Goal: Communication & Community: Answer question/provide support

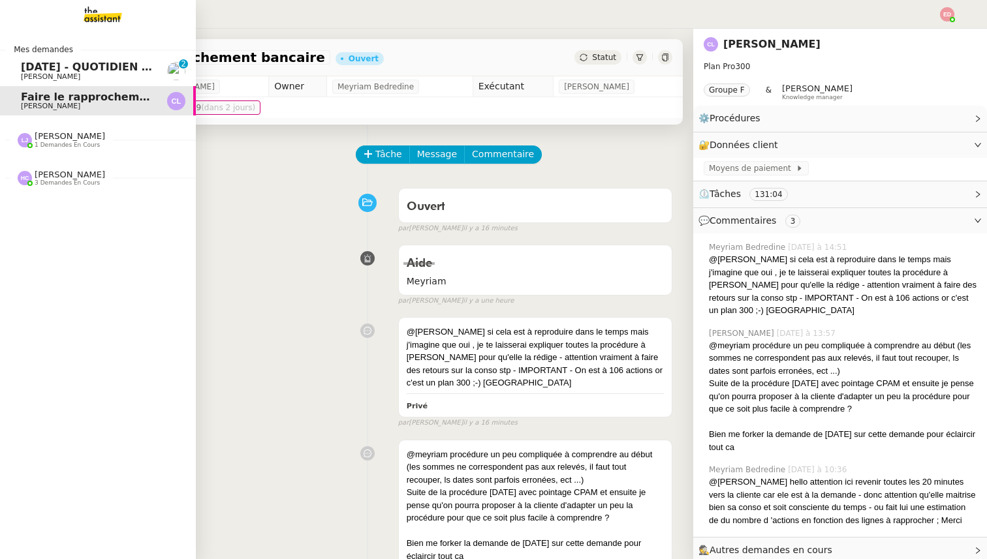
click at [49, 80] on span "[PERSON_NAME]" at bounding box center [50, 76] width 59 height 8
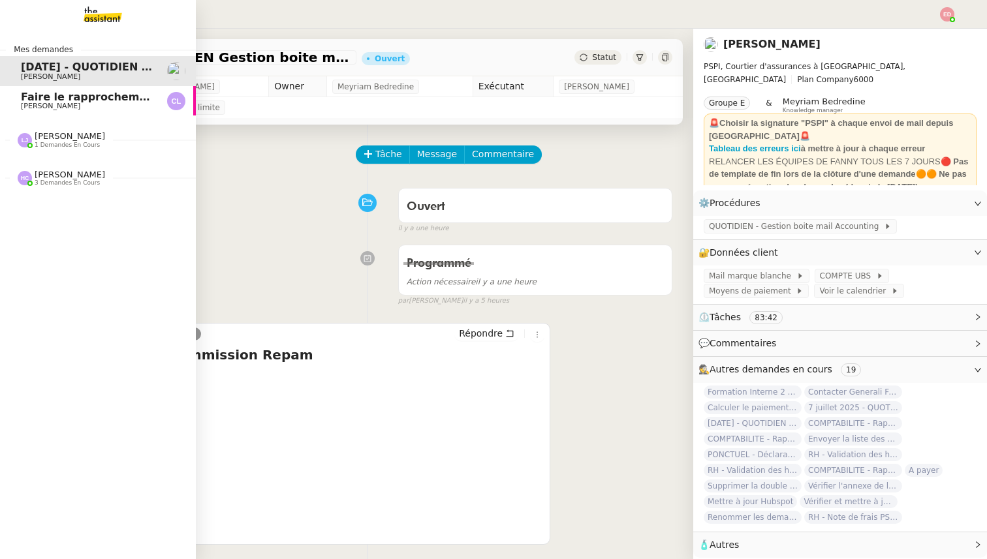
click at [53, 105] on span "[PERSON_NAME]" at bounding box center [50, 106] width 59 height 8
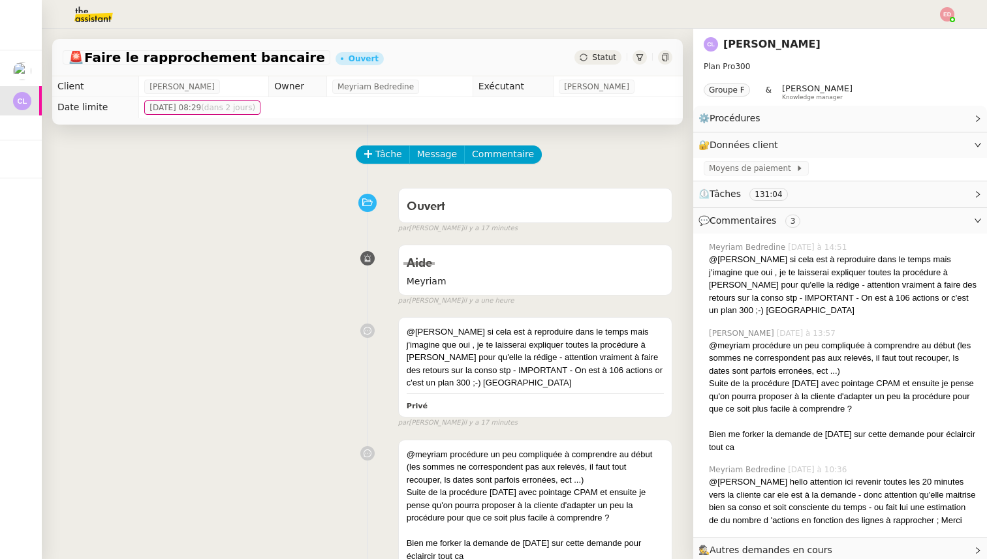
click at [588, 67] on div "🚨 Faire le rapprochement bancaire Ouvert Statut" at bounding box center [367, 57] width 631 height 37
click at [596, 61] on span "Statut" at bounding box center [604, 57] width 24 height 9
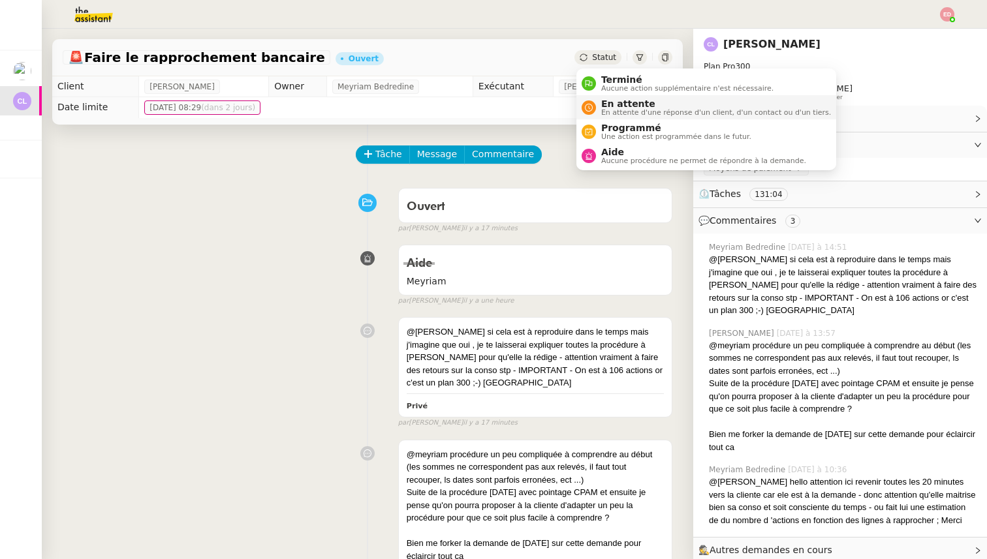
click at [614, 109] on span "En attente d'une réponse d'un client, d'un contact ou d'un tiers." at bounding box center [716, 112] width 230 height 7
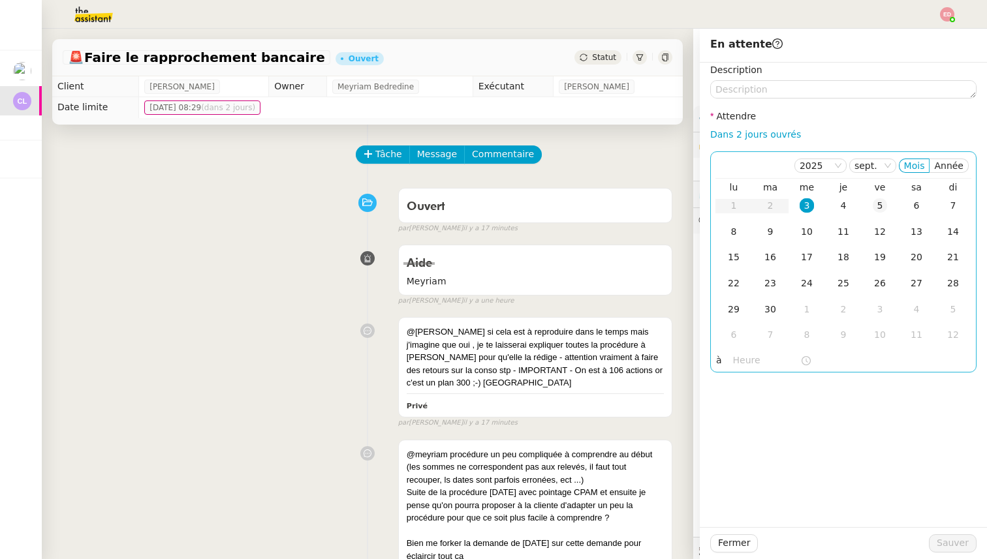
click at [878, 206] on div "5" at bounding box center [880, 205] width 14 height 14
click at [945, 540] on span "Sauver" at bounding box center [953, 543] width 32 height 15
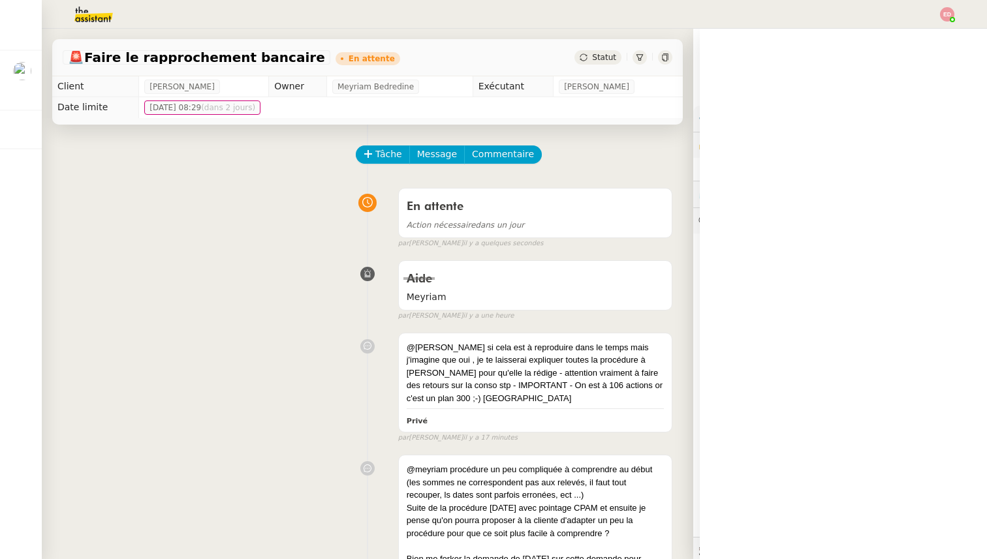
click at [25, 72] on span "[DATE] - QUOTIDIEN Gestion boite mail Accounting" at bounding box center [16, 67] width 298 height 12
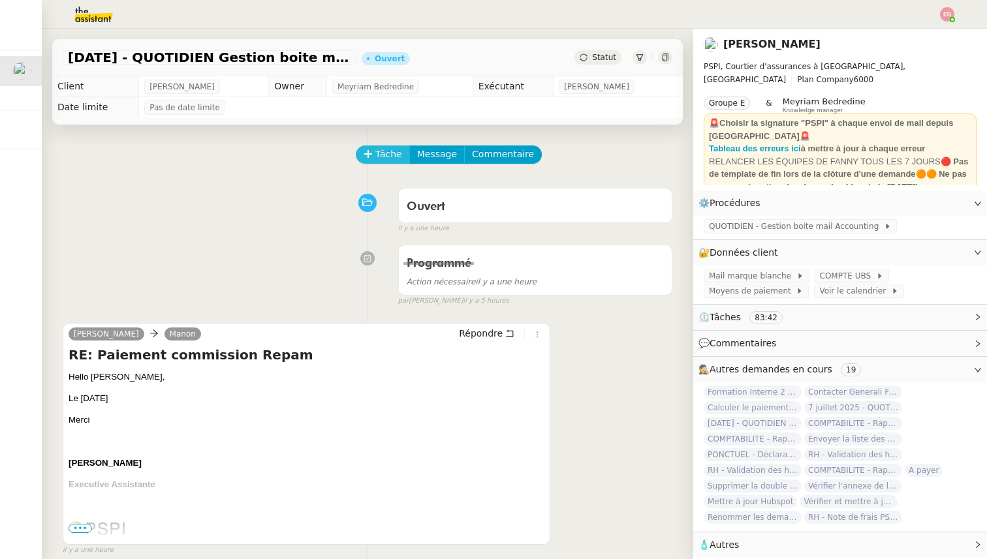
click at [383, 150] on span "Tâche" at bounding box center [388, 154] width 27 height 15
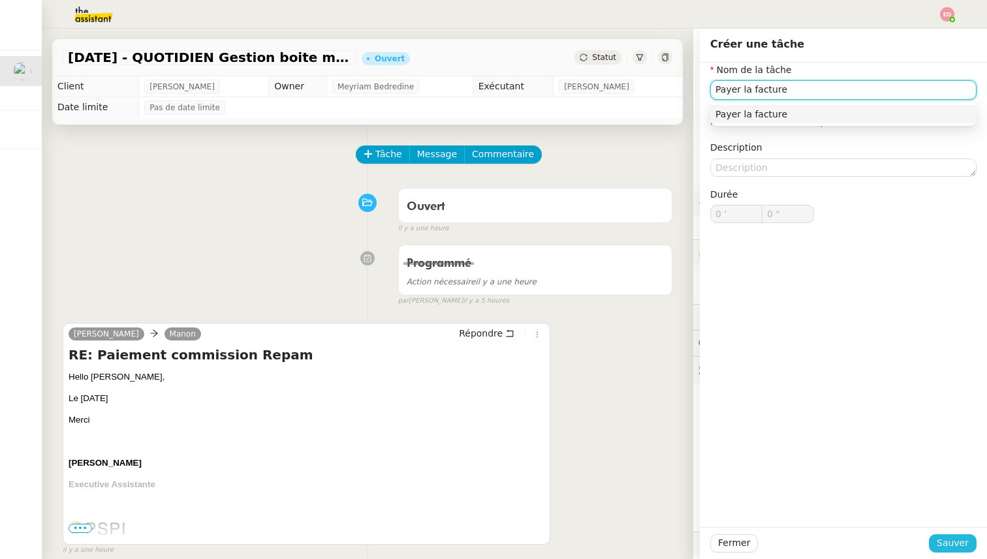
type input "Payer la facture"
click at [941, 544] on span "Sauver" at bounding box center [953, 543] width 32 height 15
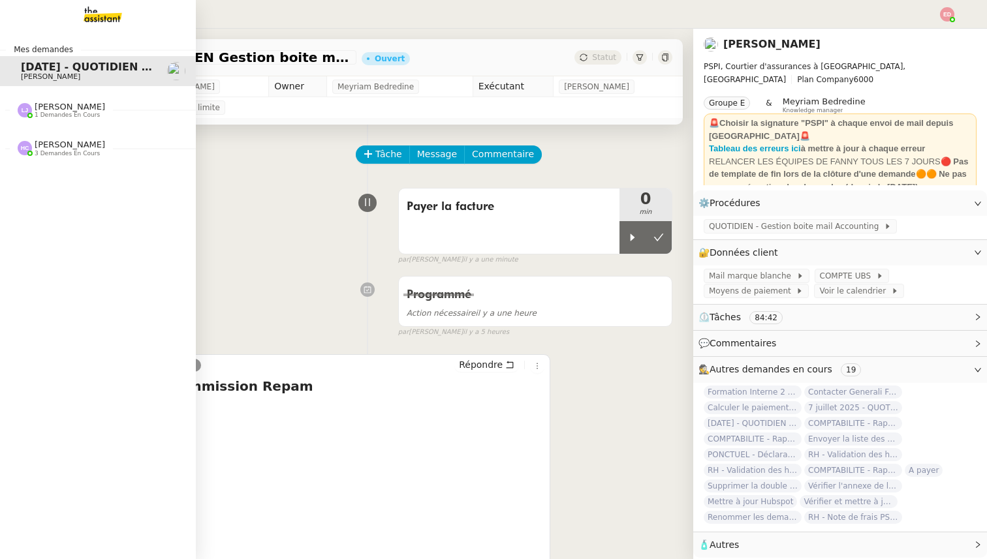
click at [36, 109] on span "[PERSON_NAME]" at bounding box center [70, 107] width 71 height 10
click at [69, 132] on span "COMPTABILITE - Relances factures impayées - [DATE]" at bounding box center [178, 135] width 315 height 12
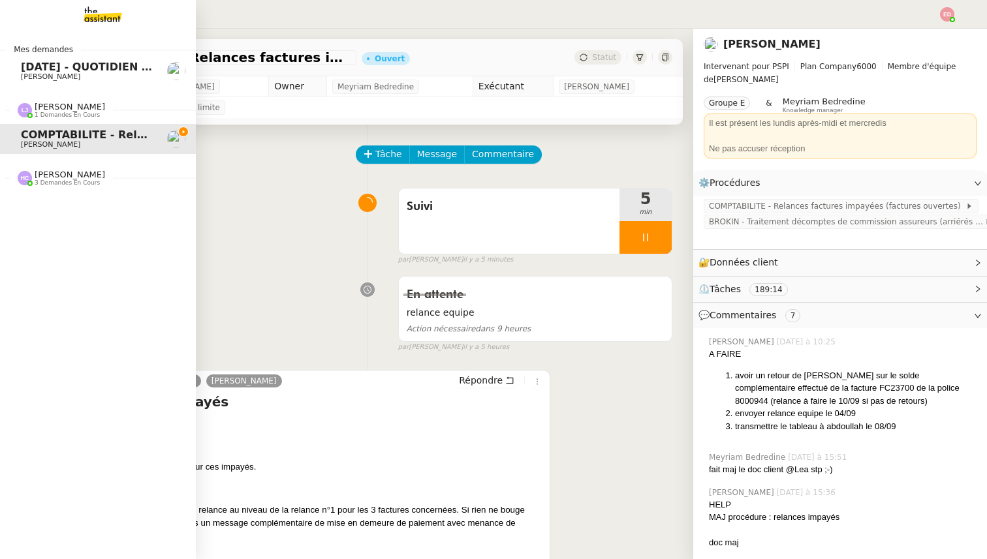
click at [55, 181] on span "3 demandes en cours" at bounding box center [67, 183] width 65 height 7
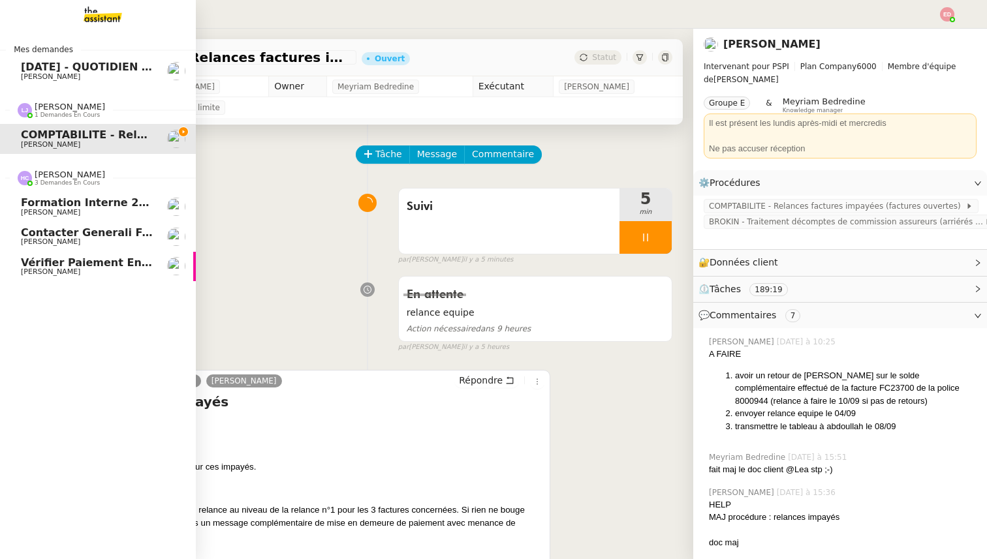
click at [67, 262] on span "Vérifier paiement en Euros pour Team2act" at bounding box center [145, 263] width 248 height 12
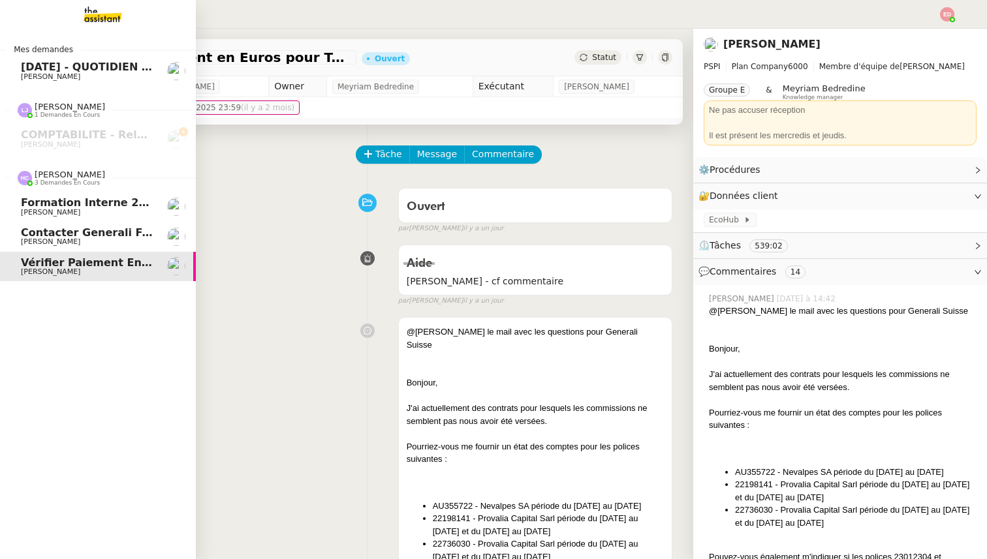
click at [40, 240] on span "[PERSON_NAME]" at bounding box center [50, 242] width 59 height 8
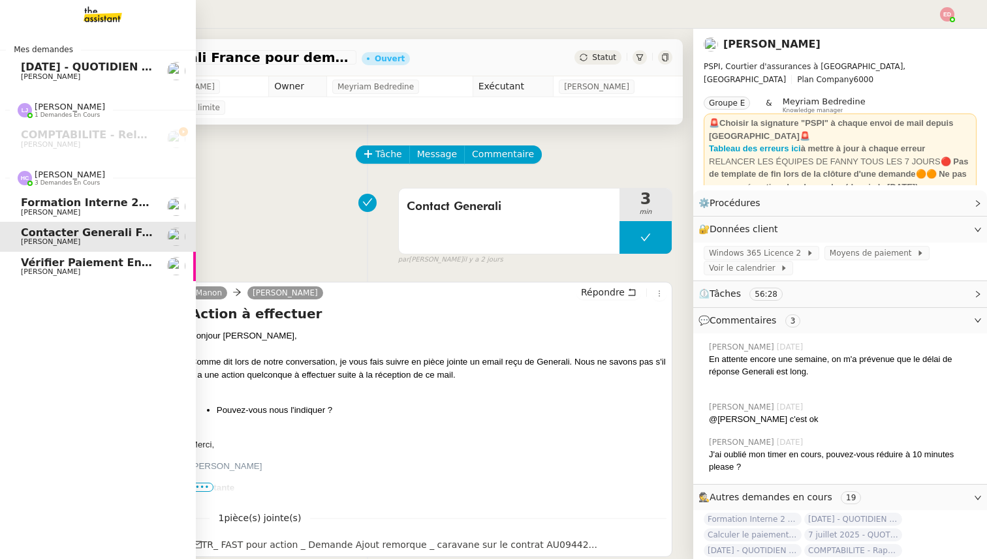
click at [84, 200] on span "Formation Interne 2 - [PERSON_NAME]" at bounding box center [134, 203] width 227 height 12
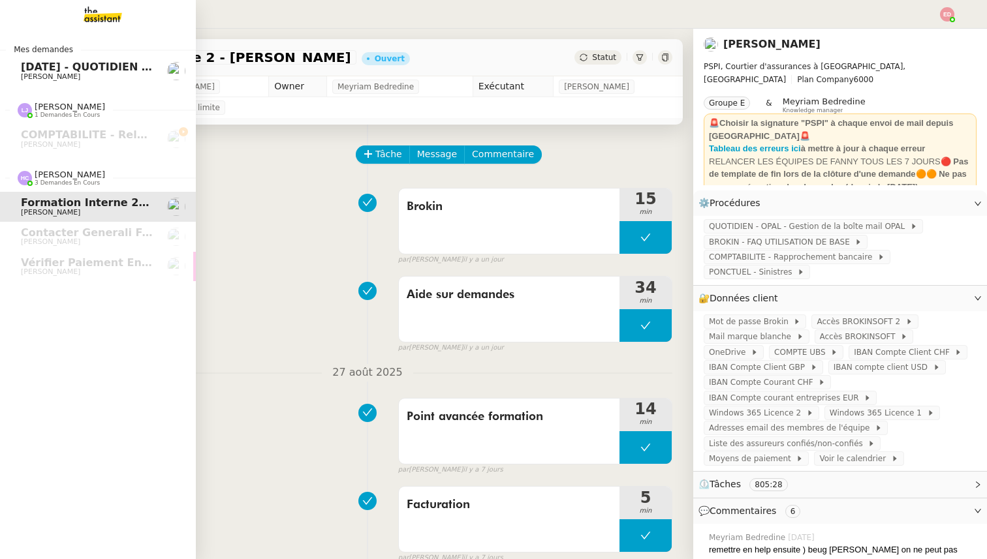
click at [74, 67] on span "[DATE] - QUOTIDIEN Gestion boite mail Accounting" at bounding box center [170, 67] width 298 height 12
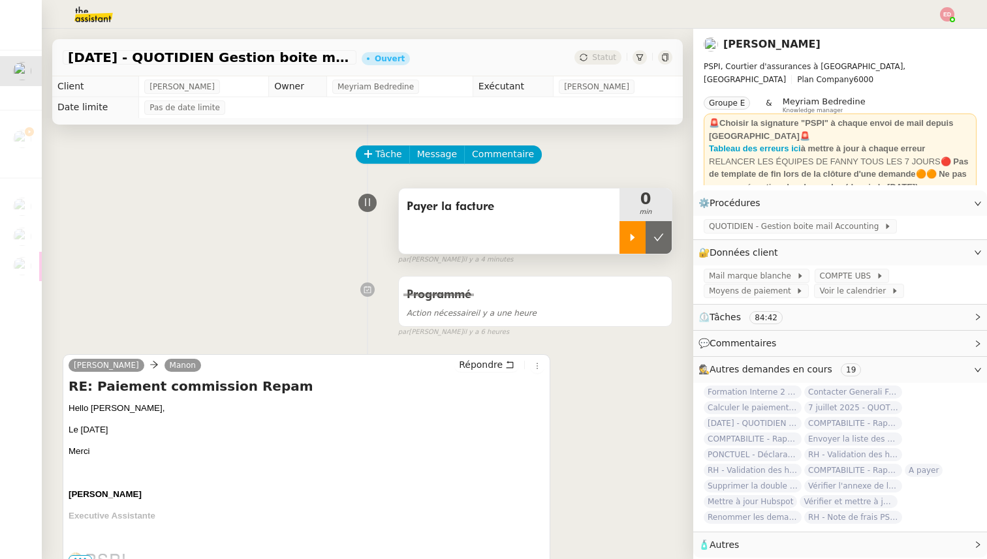
click at [637, 240] on icon at bounding box center [632, 237] width 10 height 10
click at [823, 273] on span "COMPTE UBS" at bounding box center [848, 276] width 56 height 13
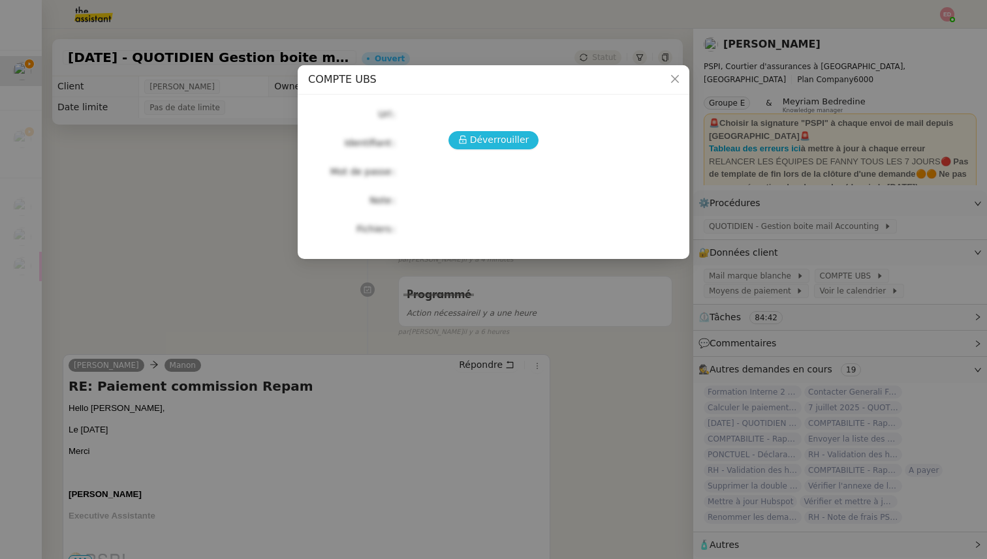
click at [524, 140] on span "Déverrouiller" at bounding box center [499, 140] width 59 height 15
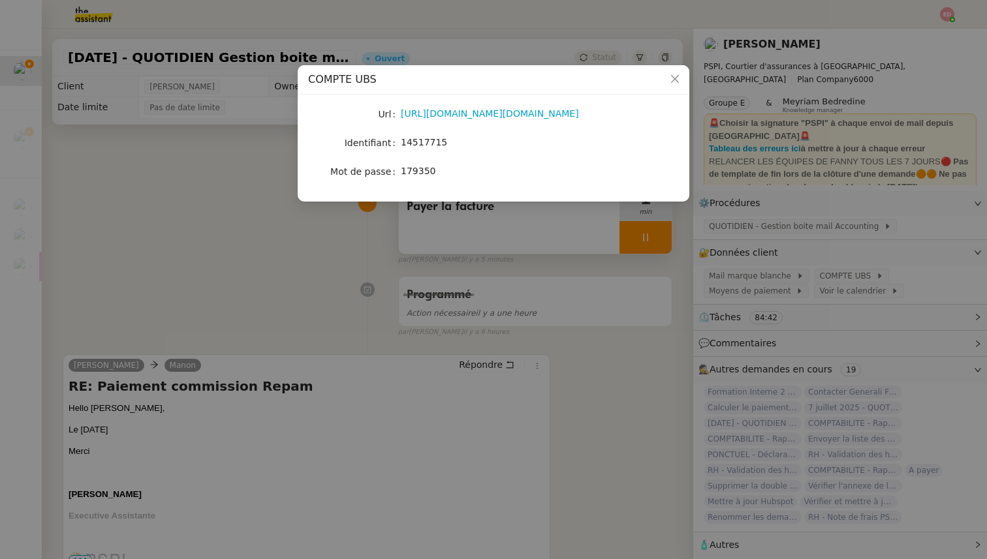
click at [434, 138] on span "14517715" at bounding box center [424, 142] width 46 height 10
copy span "14517715"
click at [307, 228] on nz-modal-container "COMPTE UBS Url [URL][DOMAIN_NAME][DOMAIN_NAME] Identifiant 14517715 Mot de pass…" at bounding box center [493, 279] width 987 height 559
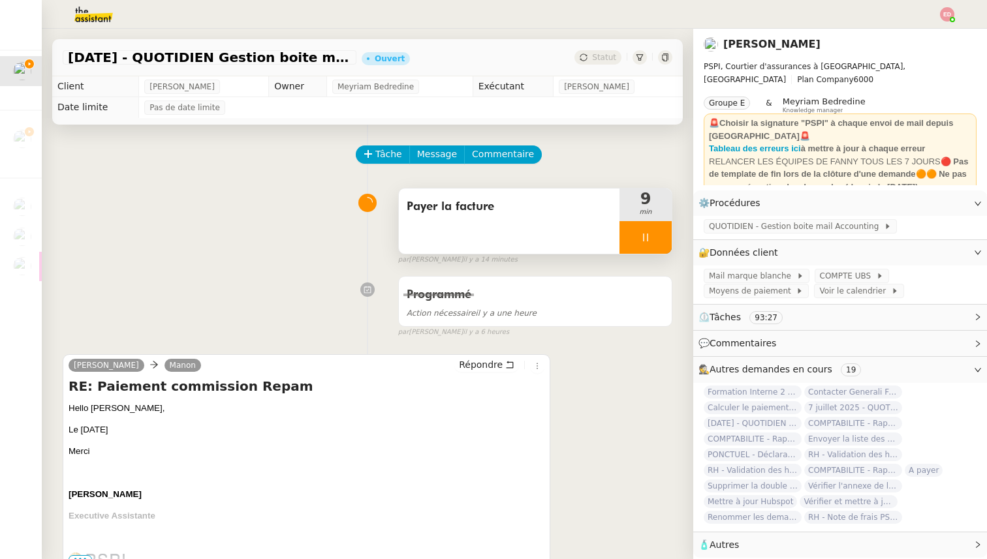
click at [662, 236] on div at bounding box center [646, 237] width 52 height 33
click at [662, 236] on icon at bounding box center [658, 237] width 10 height 10
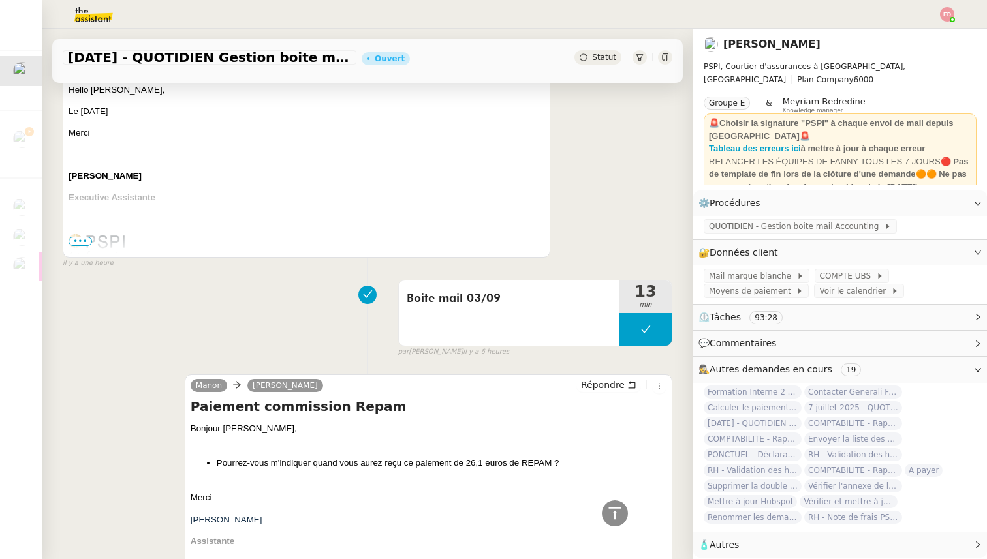
scroll to position [321, 0]
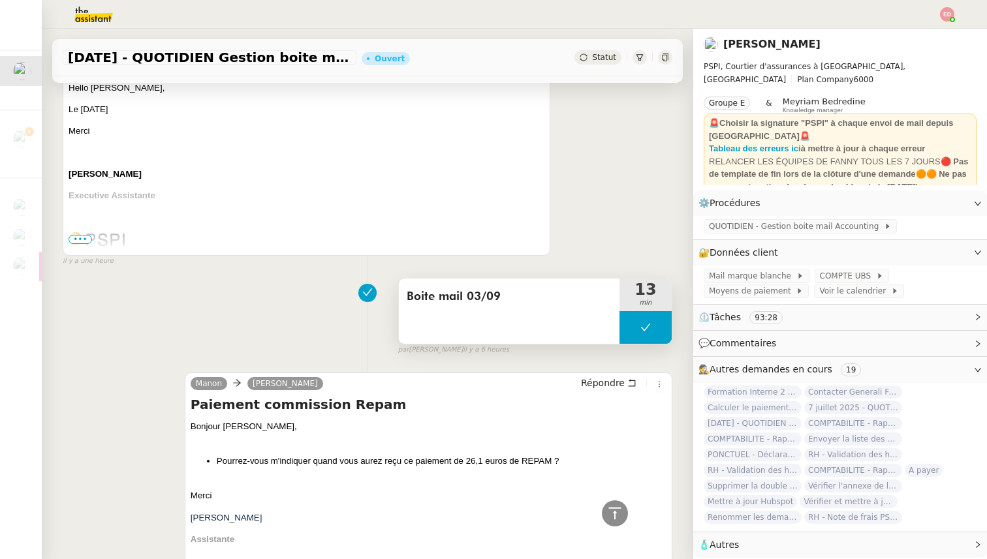
click at [631, 326] on button at bounding box center [646, 327] width 52 height 33
click at [631, 326] on icon at bounding box center [633, 327] width 5 height 7
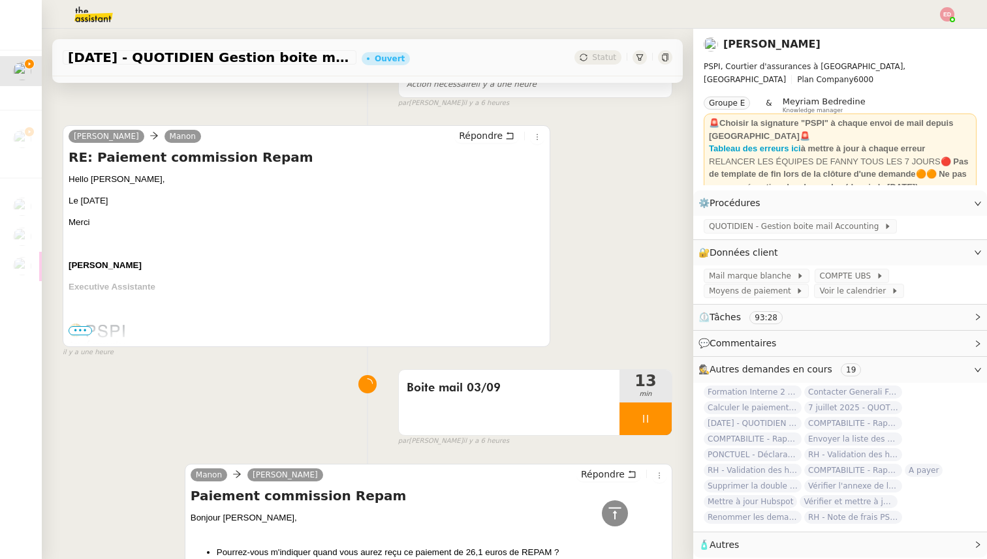
scroll to position [0, 0]
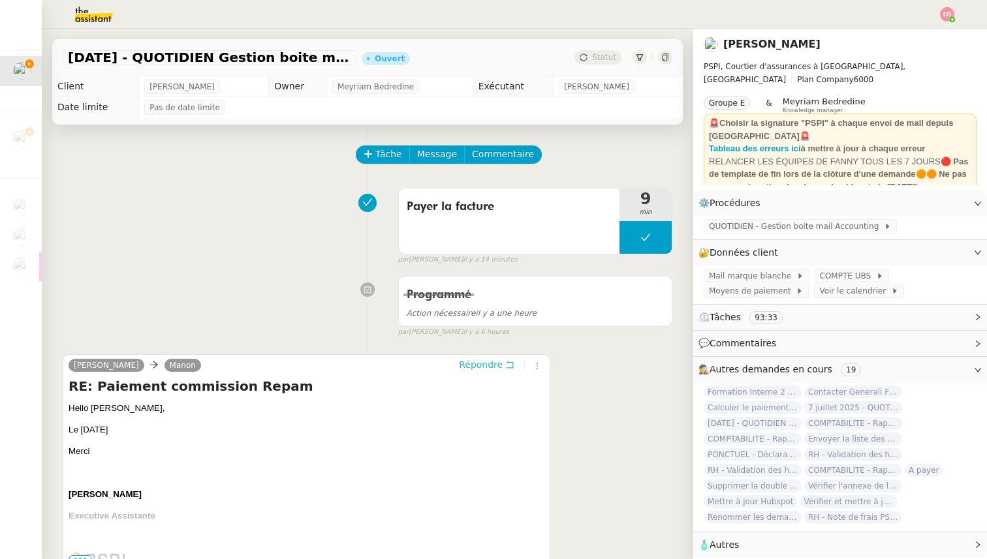
click at [473, 370] on span "Répondre" at bounding box center [481, 364] width 44 height 13
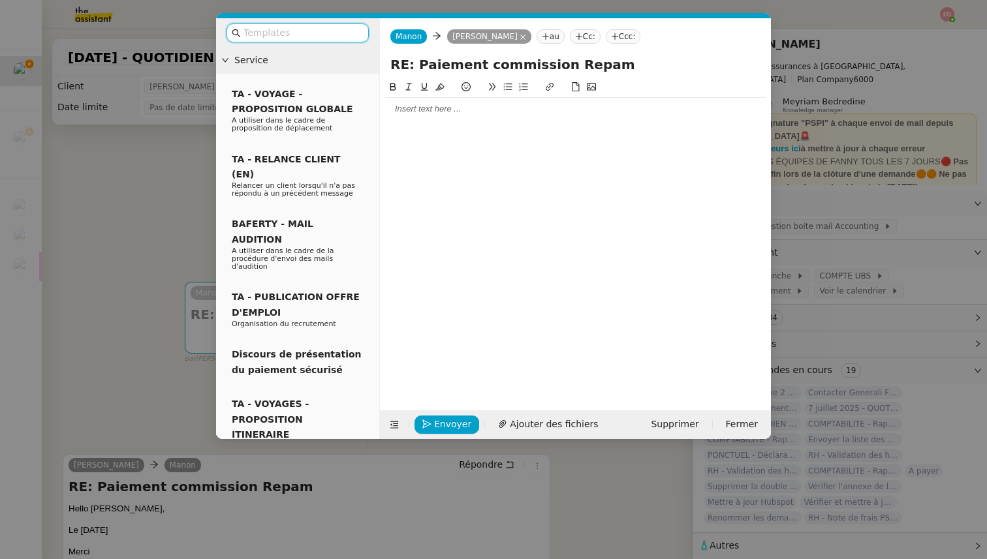
click at [409, 112] on div at bounding box center [575, 109] width 381 height 12
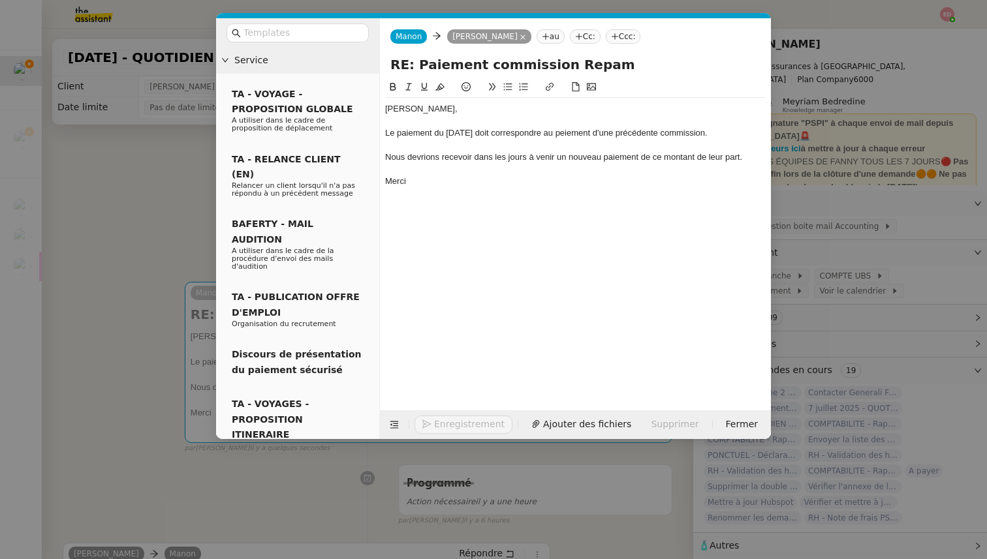
click at [559, 137] on div "Le paiement du [DATE] doit correspondre au peiement d'une précédente commission." at bounding box center [575, 133] width 381 height 12
click at [0, 0] on lt-span "p a iement" at bounding box center [0, 0] width 0 height 0
click at [441, 425] on span "Envoyer" at bounding box center [452, 424] width 37 height 15
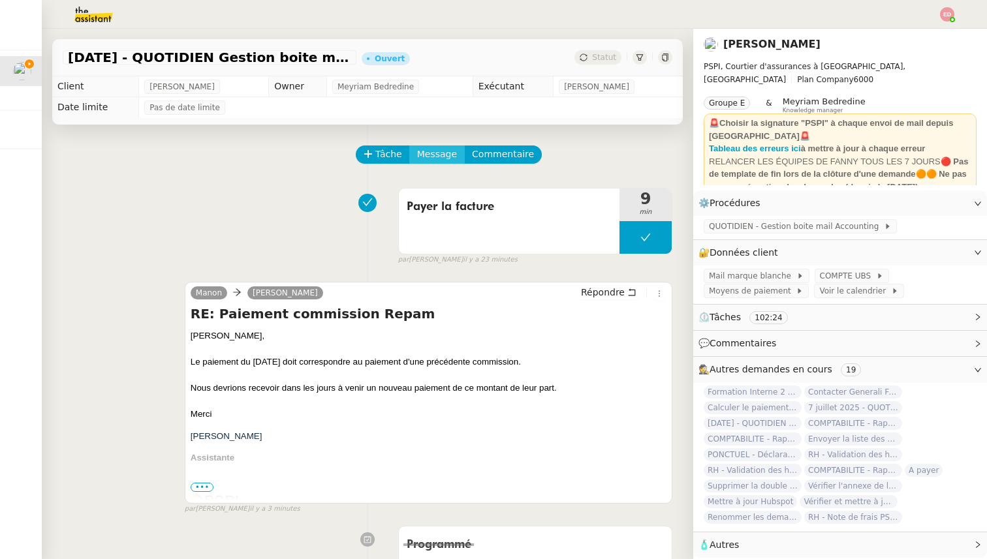
click at [433, 152] on span "Message" at bounding box center [437, 154] width 40 height 15
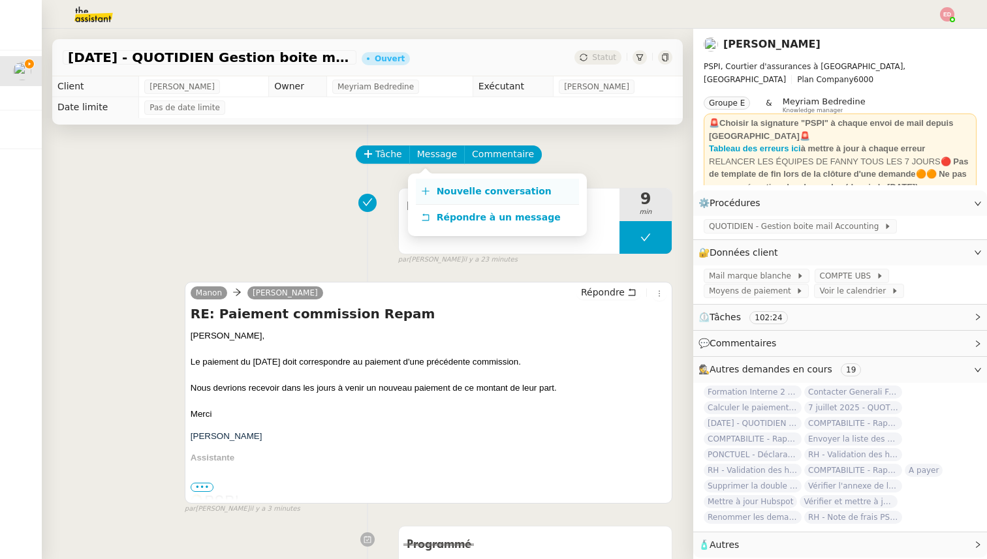
click at [440, 183] on link "Nouvelle conversation" at bounding box center [497, 192] width 163 height 26
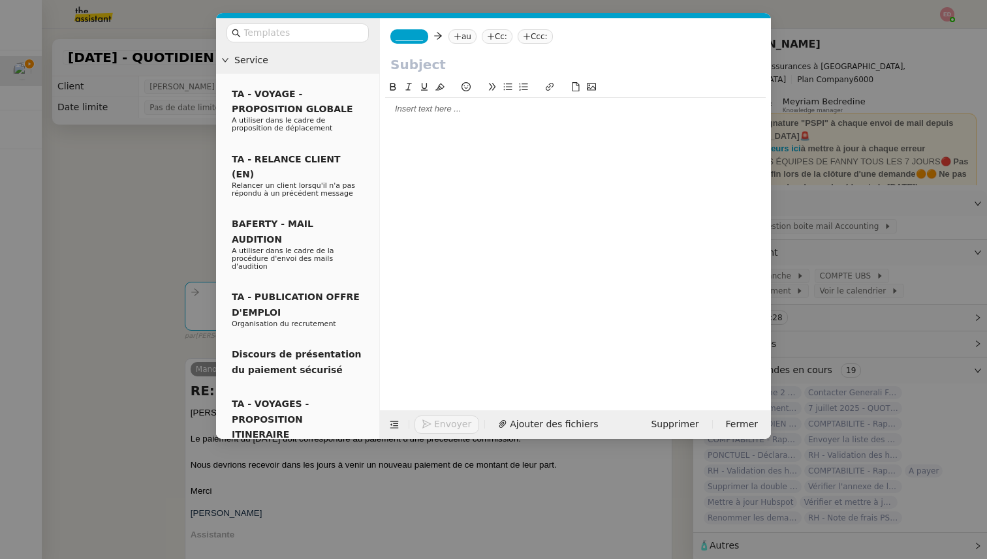
click at [416, 39] on span "_______" at bounding box center [409, 36] width 27 height 9
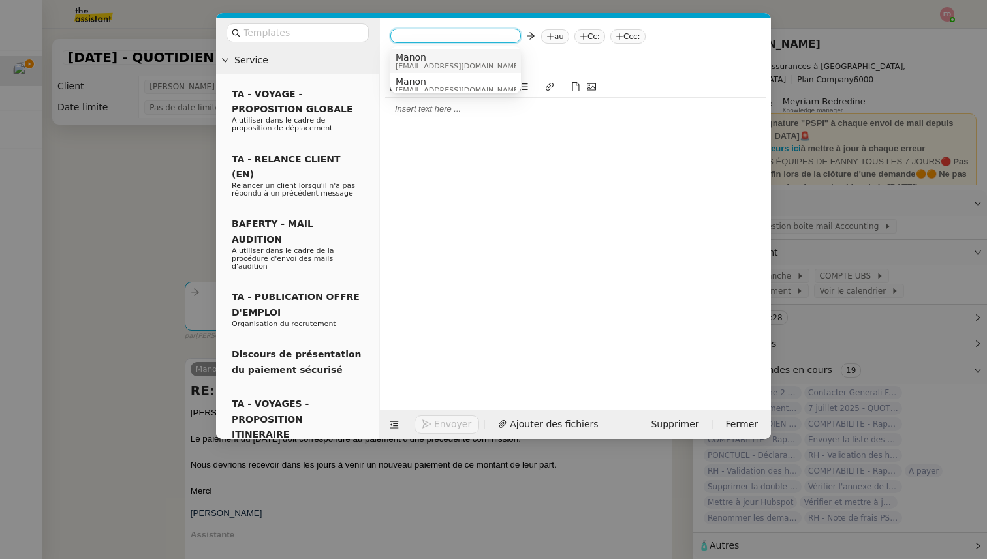
click at [419, 56] on span "Manon" at bounding box center [458, 57] width 125 height 10
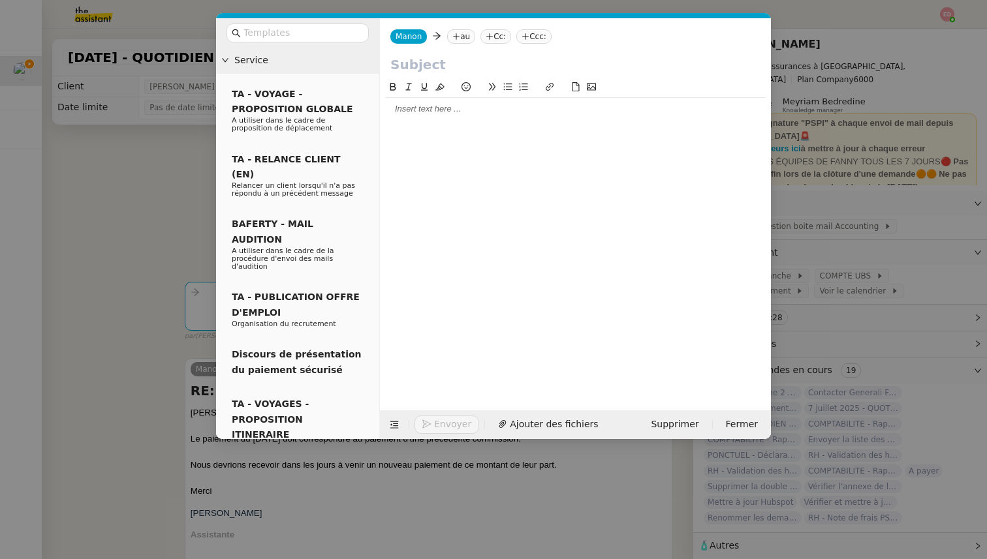
click at [458, 39] on icon at bounding box center [456, 37] width 8 height 8
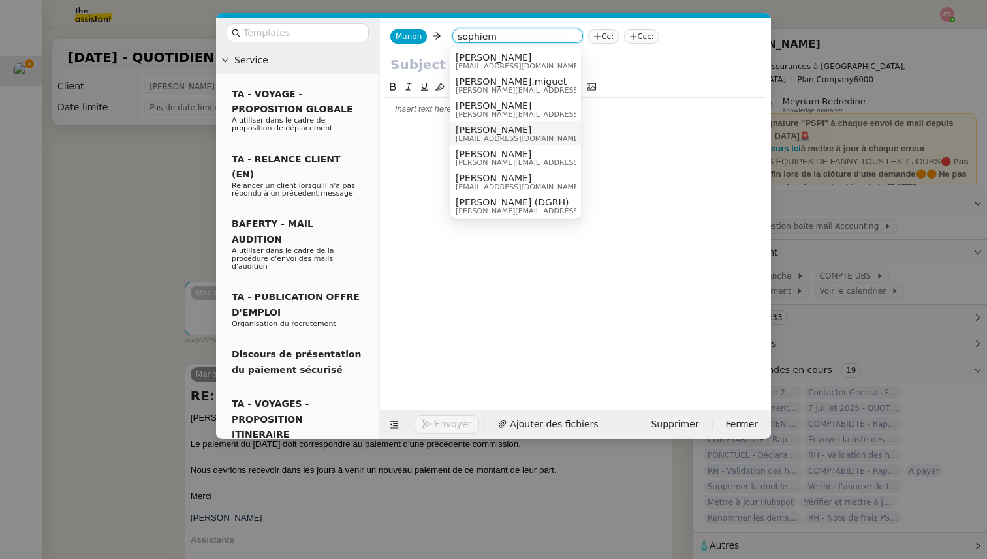
type input "sophiem"
click at [486, 129] on span "[PERSON_NAME]" at bounding box center [518, 130] width 125 height 10
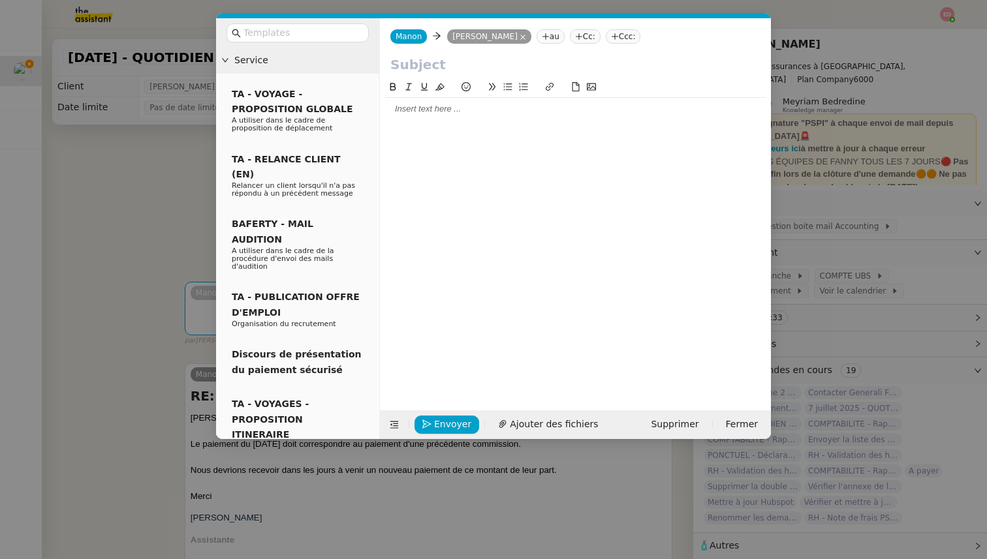
click at [424, 65] on input "text" at bounding box center [575, 65] width 370 height 20
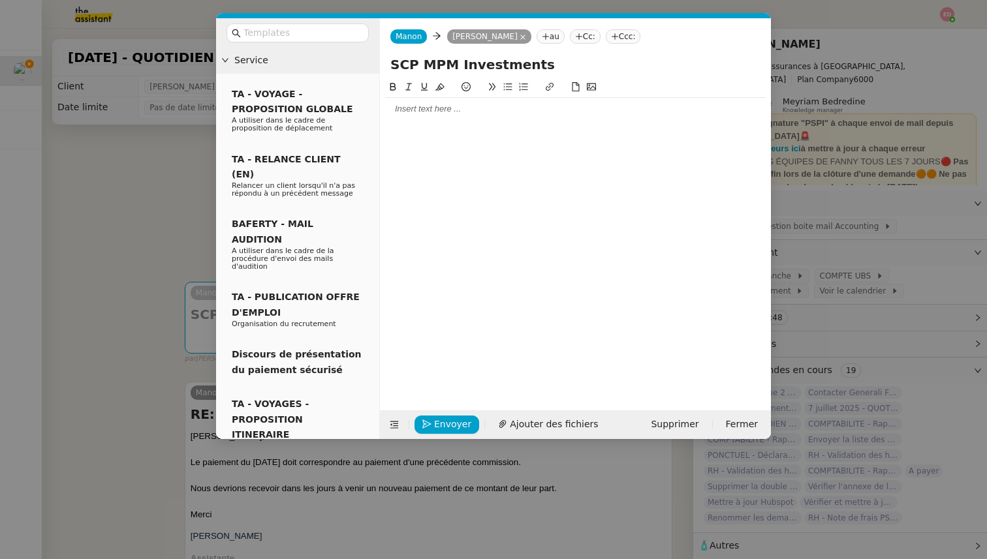
type input "SCP MPM Investments"
click at [431, 106] on div at bounding box center [575, 109] width 381 height 12
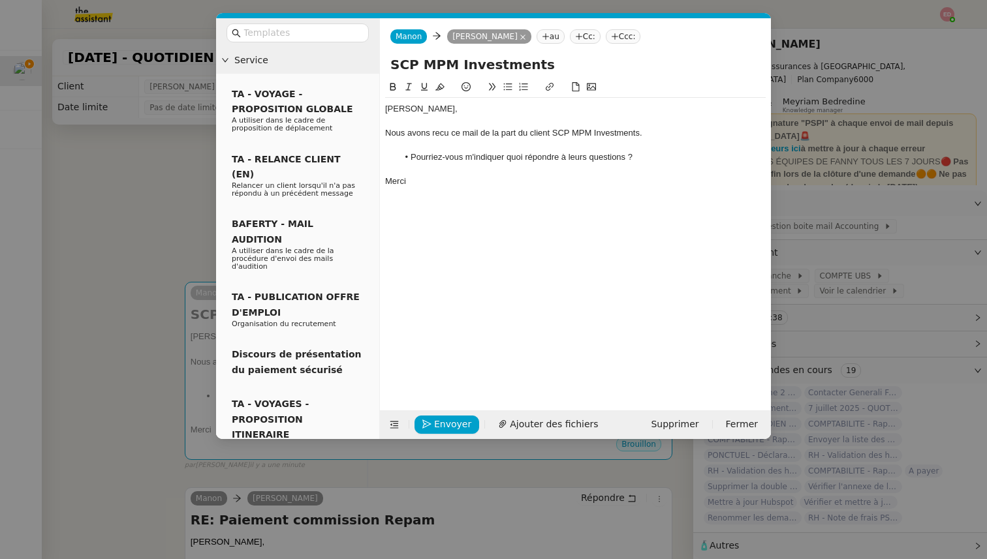
click at [535, 157] on li "Pourriez-vous m'indiquer quoi répondre à leurs questions ?" at bounding box center [582, 157] width 368 height 12
click at [0, 0] on lt-strong "comment" at bounding box center [0, 0] width 0 height 0
click at [438, 131] on div "Nous avons recu ce mail de la part du client SCP MPM Investments." at bounding box center [575, 133] width 381 height 12
click at [0, 0] on lt-span "reçu" at bounding box center [0, 0] width 0 height 0
click at [501, 424] on icon at bounding box center [502, 424] width 7 height 8
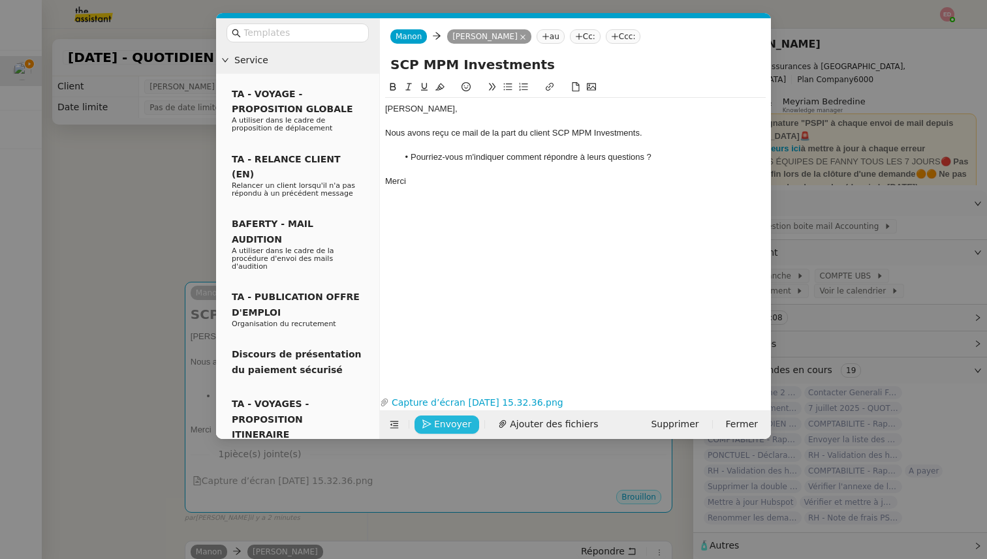
click at [421, 426] on button "Envoyer" at bounding box center [447, 425] width 65 height 18
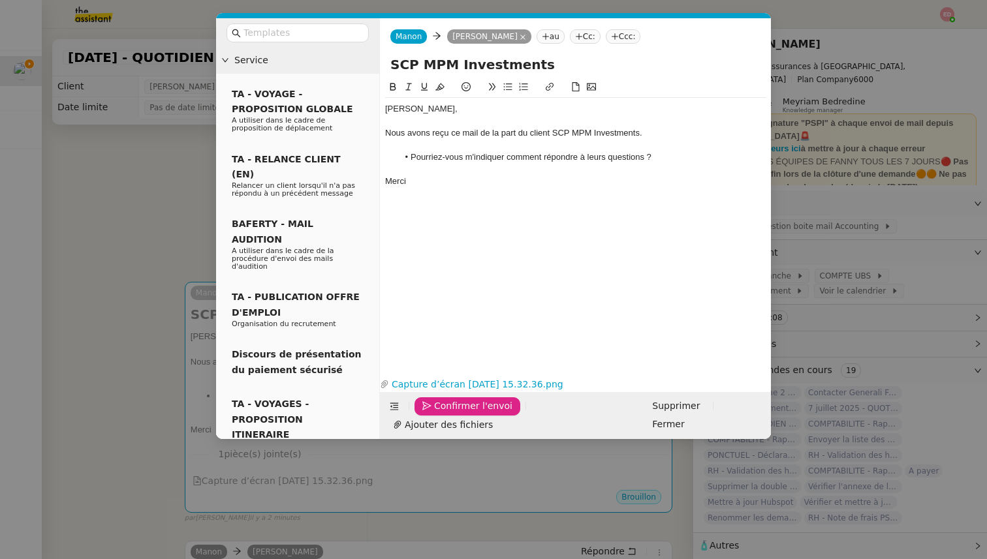
click at [421, 416] on button "Confirmer l'envoi" at bounding box center [468, 407] width 106 height 18
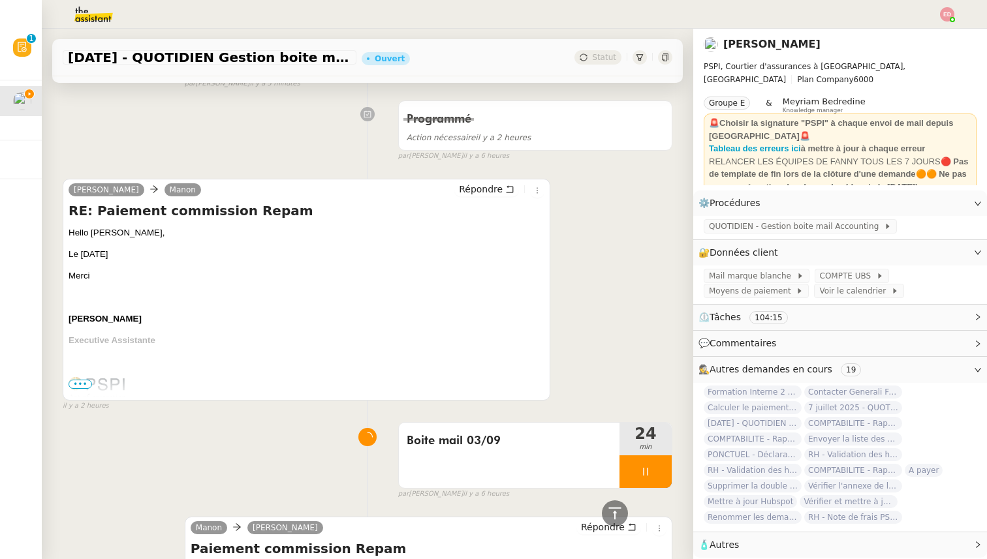
scroll to position [719, 0]
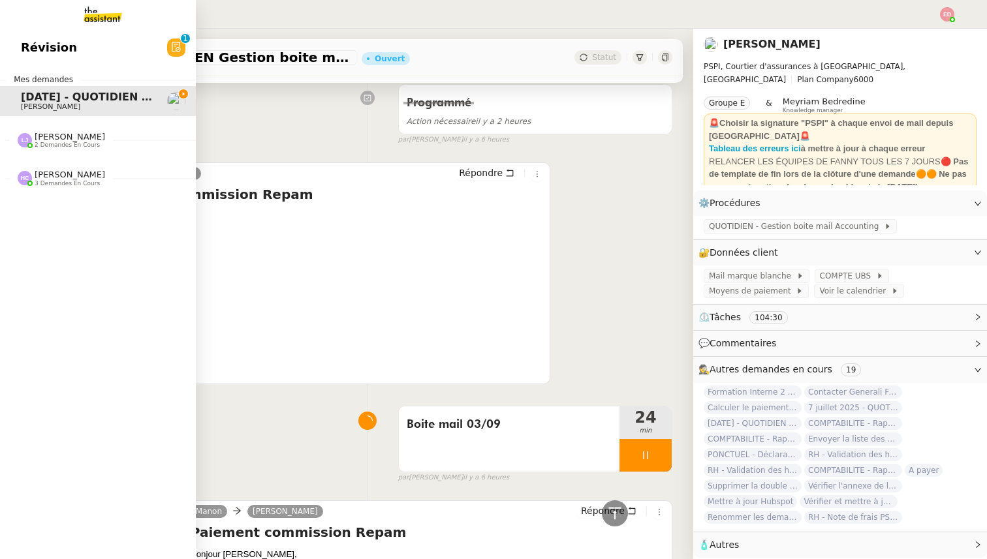
click at [46, 142] on span "2 demandes en cours" at bounding box center [67, 145] width 65 height 7
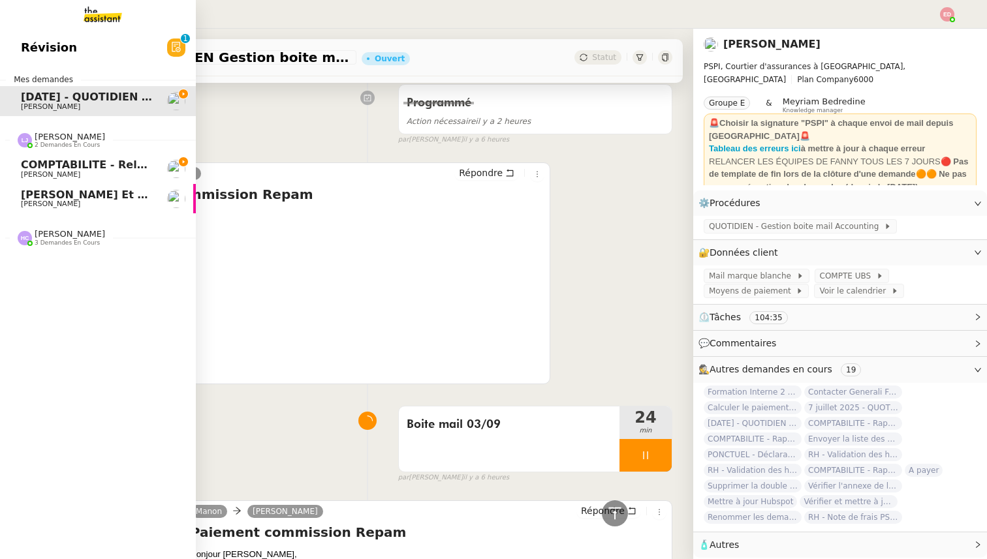
click at [62, 187] on link "[PERSON_NAME] et relancez les impayés chez Chubb [PERSON_NAME]" at bounding box center [98, 199] width 196 height 30
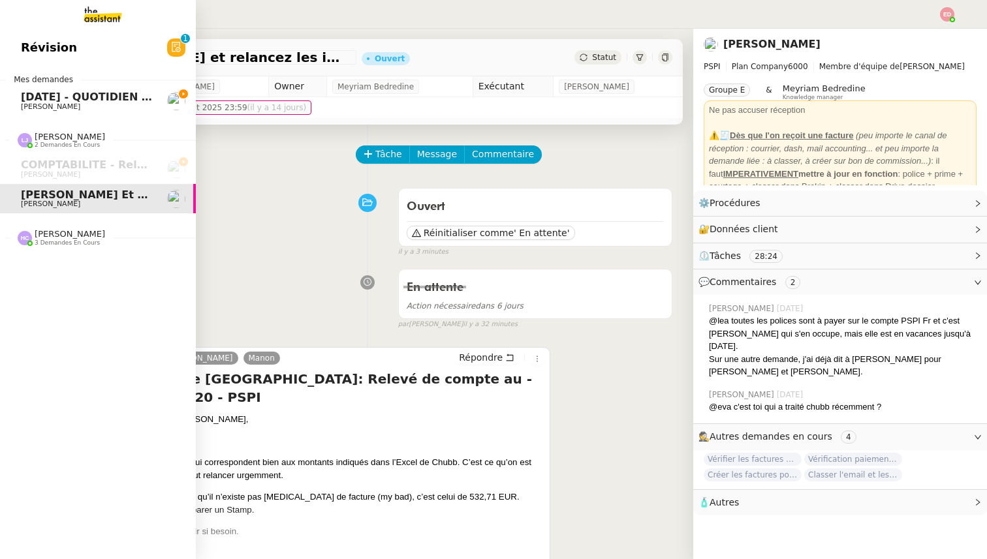
click at [48, 233] on span "[PERSON_NAME]" at bounding box center [70, 234] width 71 height 10
click at [68, 93] on span "[DATE] - QUOTIDIEN Gestion boite mail Accounting" at bounding box center [170, 97] width 298 height 12
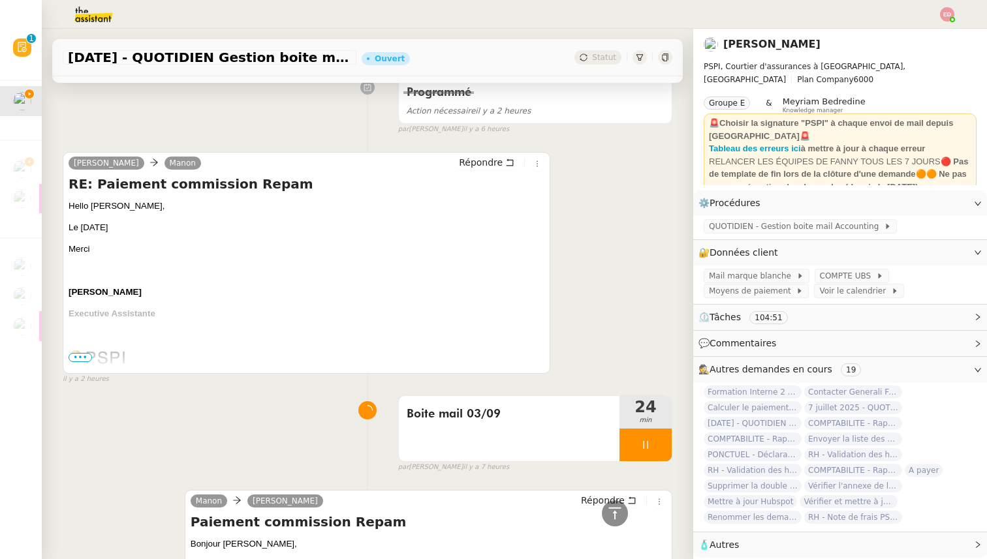
scroll to position [750, 0]
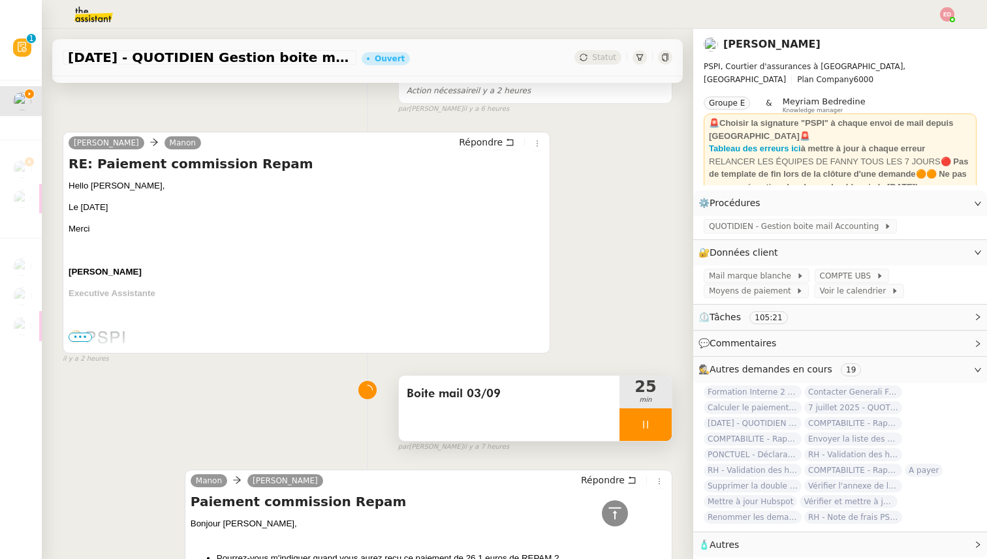
click at [659, 423] on div at bounding box center [646, 425] width 52 height 33
click at [659, 423] on icon at bounding box center [658, 425] width 10 height 10
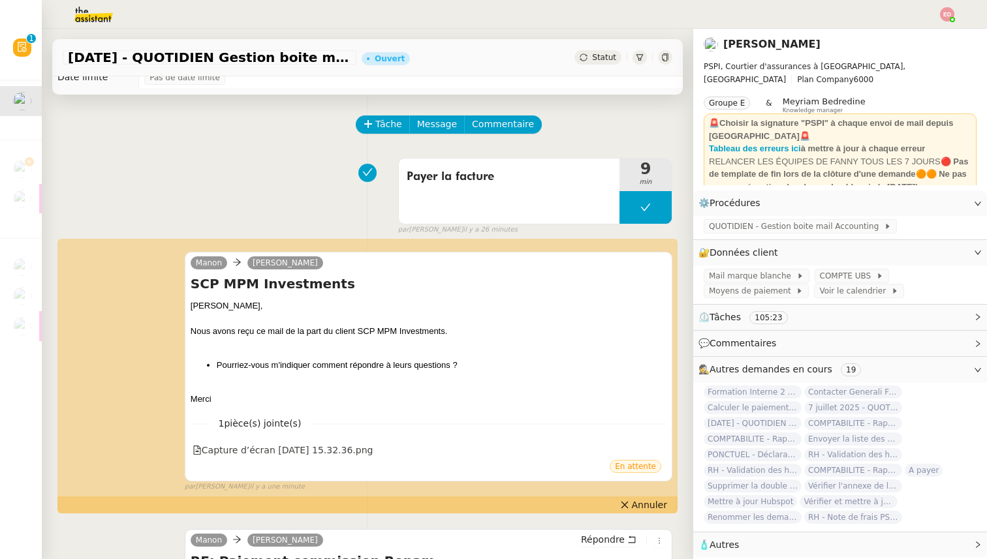
scroll to position [0, 0]
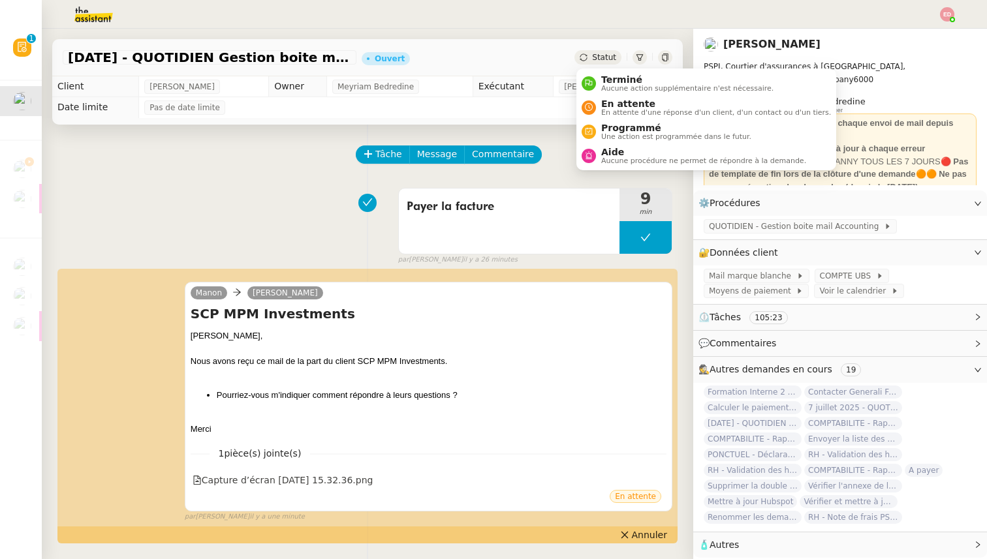
click at [602, 55] on span "Statut" at bounding box center [604, 57] width 24 height 9
click at [628, 123] on span "Programmé" at bounding box center [676, 128] width 150 height 10
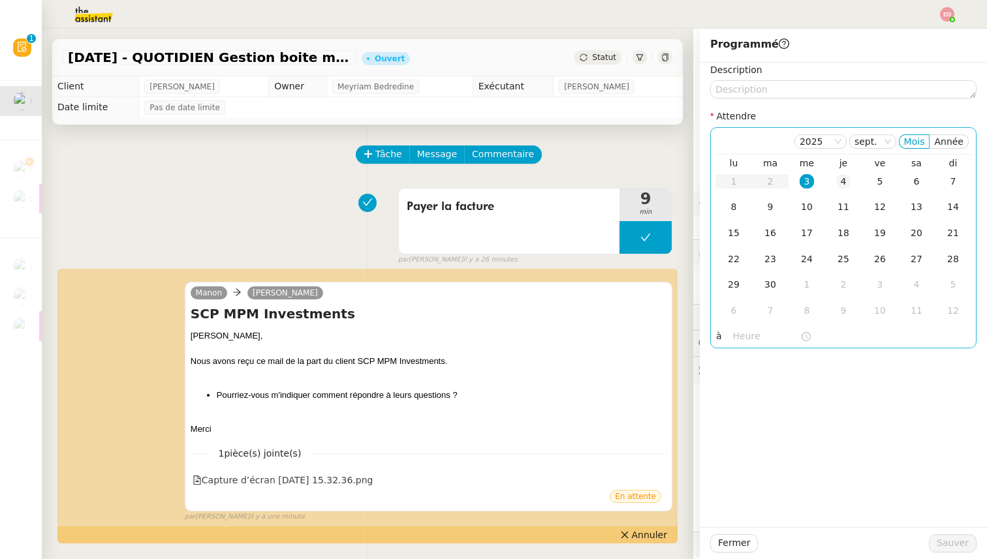
click at [837, 181] on div "4" at bounding box center [843, 181] width 14 height 14
click at [941, 543] on span "Sauver" at bounding box center [953, 543] width 32 height 15
